Goal: Book appointment/travel/reservation

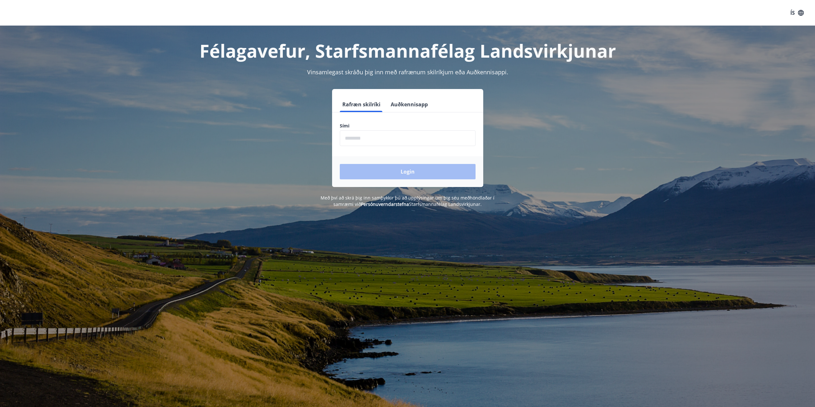
click at [400, 134] on input "phone" at bounding box center [408, 138] width 136 height 16
type input "********"
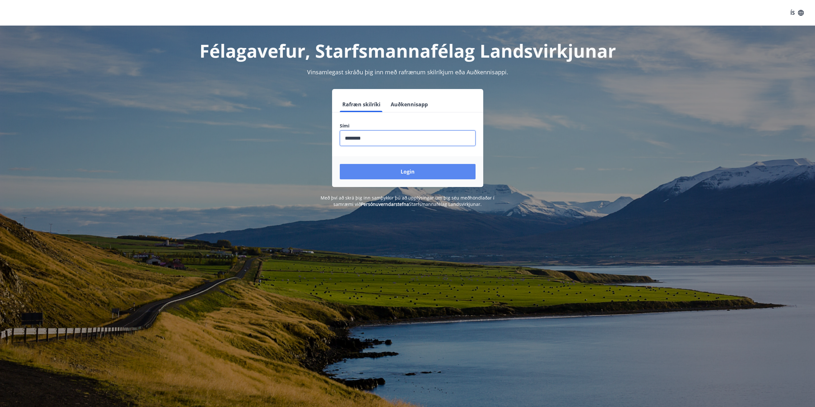
click at [387, 170] on button "Login" at bounding box center [408, 171] width 136 height 15
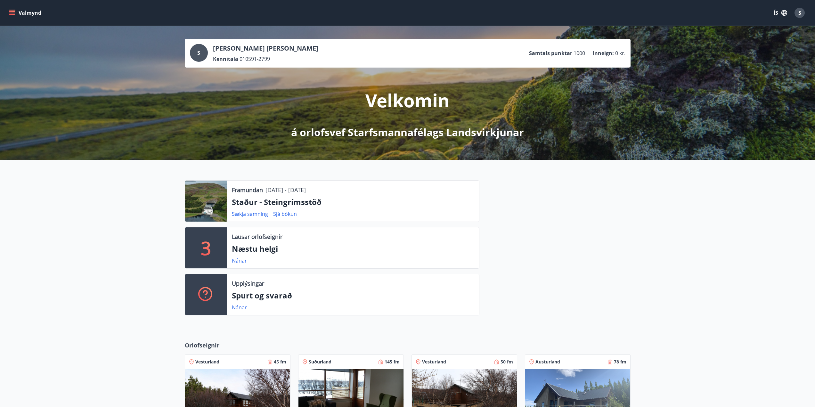
click at [12, 12] on icon "menu" at bounding box center [12, 13] width 6 height 6
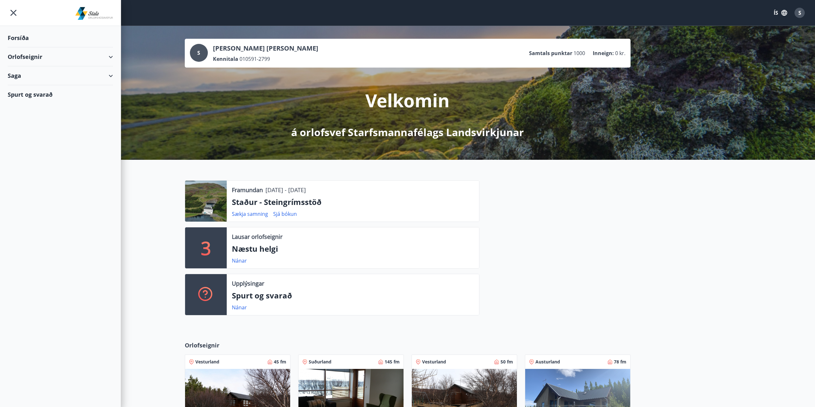
click at [39, 60] on div "Orlofseignir" at bounding box center [60, 56] width 105 height 19
click at [33, 84] on div "Bókunardagatal" at bounding box center [60, 86] width 95 height 13
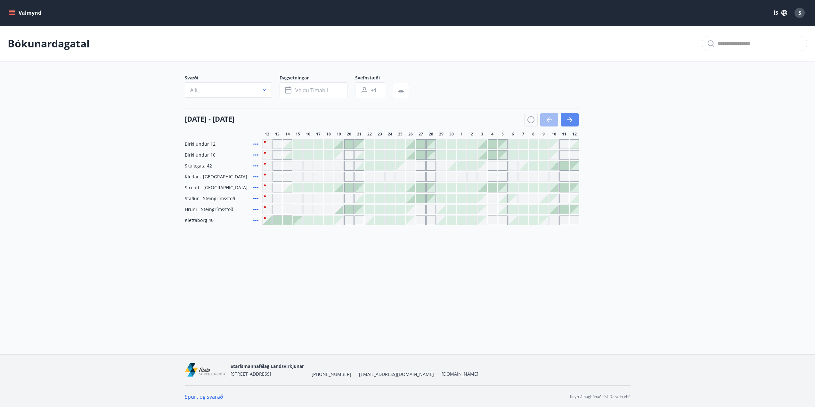
click at [569, 121] on icon "button" at bounding box center [570, 120] width 8 height 8
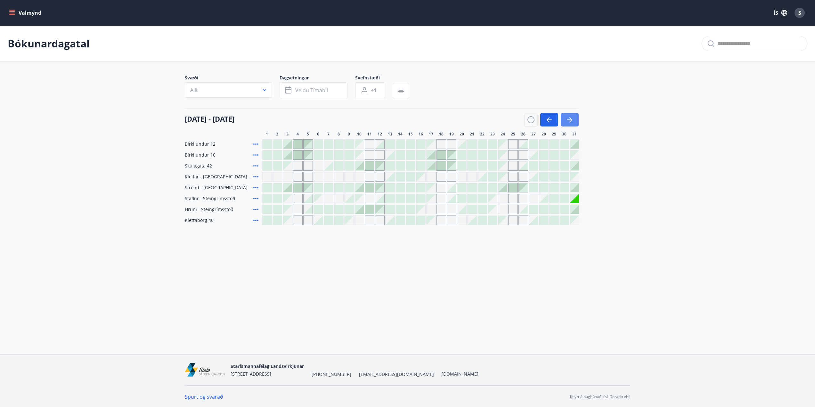
click at [569, 121] on icon "button" at bounding box center [570, 120] width 8 height 8
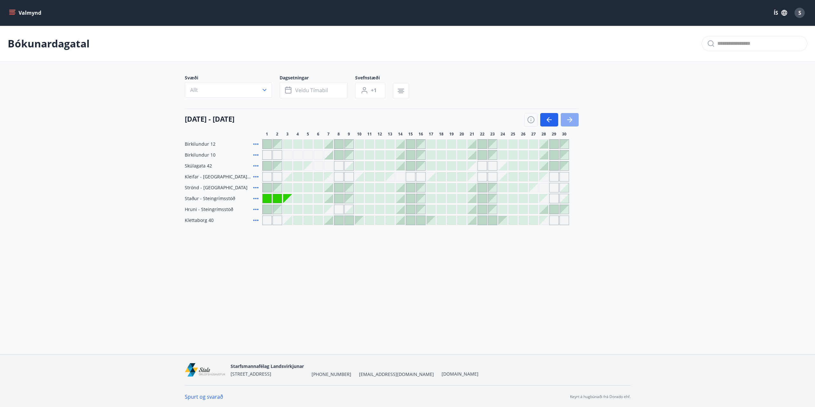
click at [569, 121] on icon "button" at bounding box center [570, 120] width 8 height 8
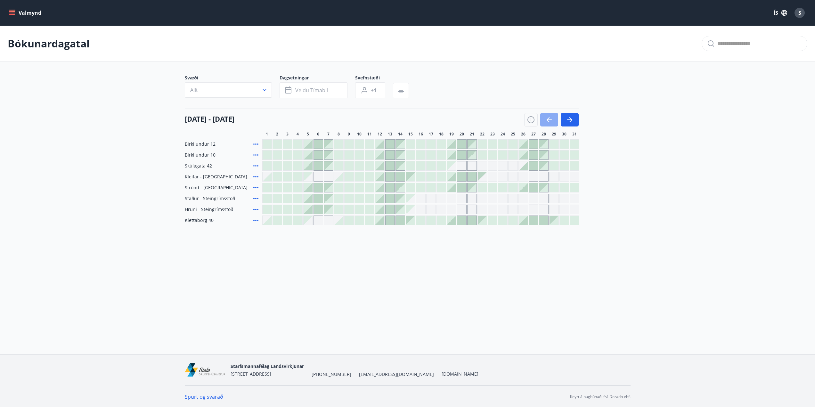
click at [549, 120] on icon "button" at bounding box center [549, 120] width 5 height 1
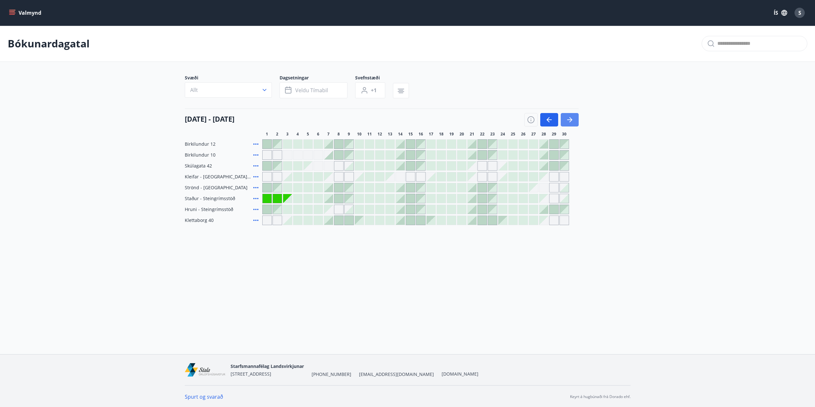
click at [572, 121] on icon "button" at bounding box center [570, 120] width 8 height 8
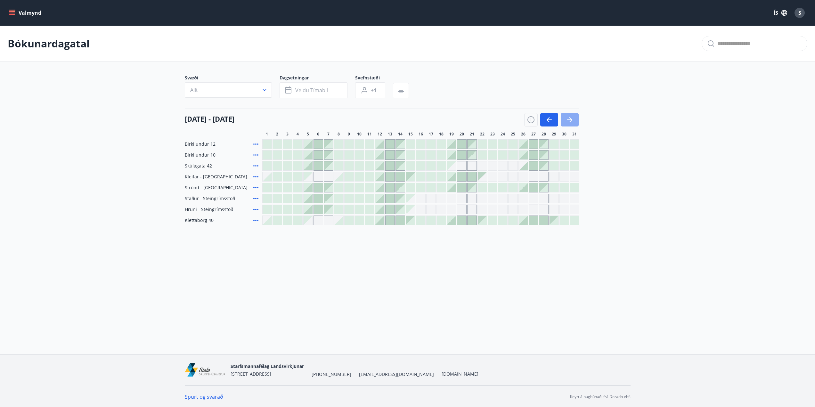
click at [572, 121] on icon "button" at bounding box center [570, 120] width 8 height 8
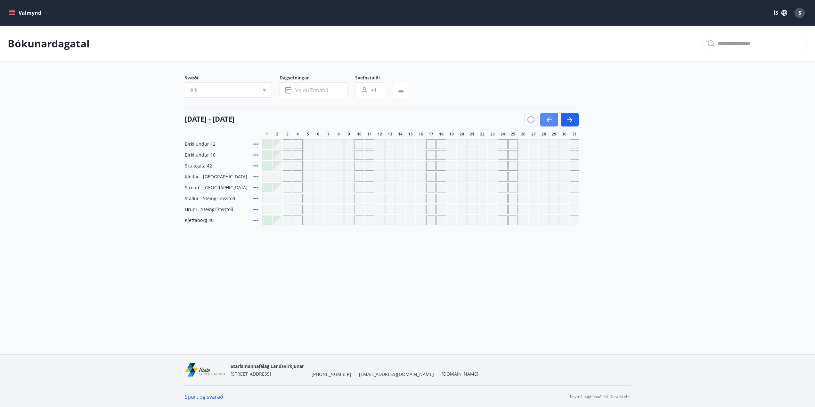
click at [551, 124] on button "button" at bounding box center [550, 119] width 18 height 13
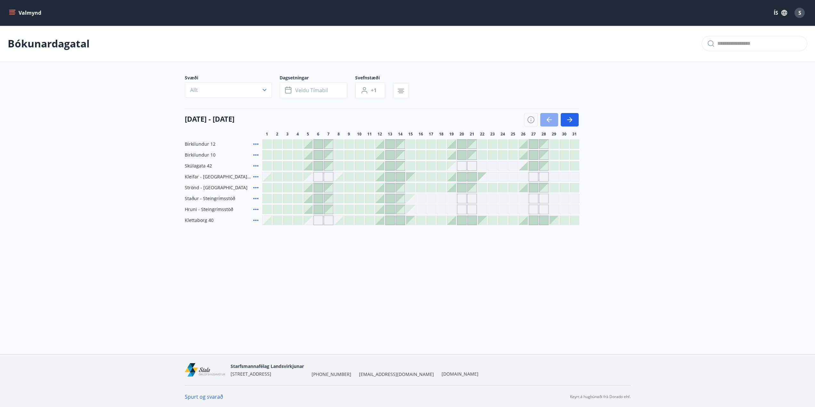
click at [551, 121] on icon "button" at bounding box center [550, 120] width 8 height 8
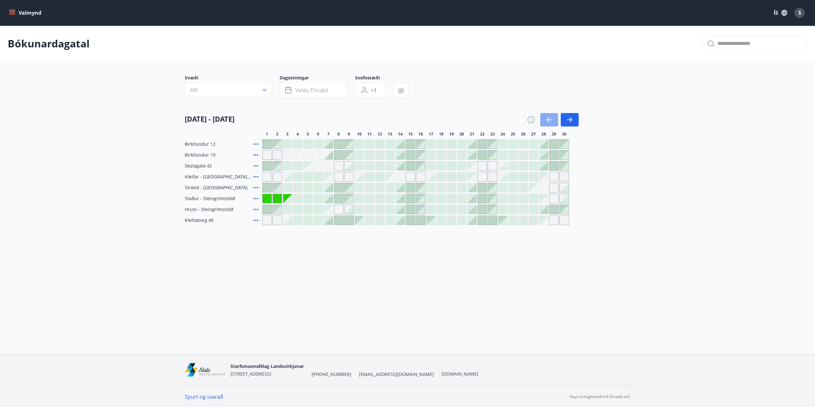
click at [551, 121] on icon "button" at bounding box center [550, 120] width 8 height 8
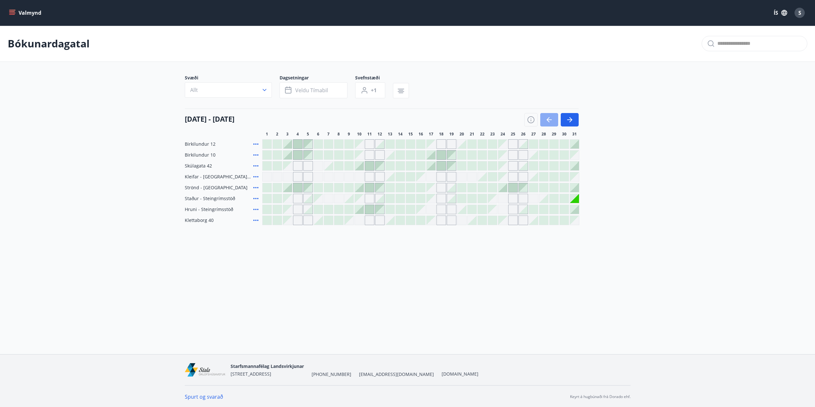
click at [551, 121] on icon "button" at bounding box center [550, 120] width 8 height 8
